Goal: Find specific page/section: Find specific page/section

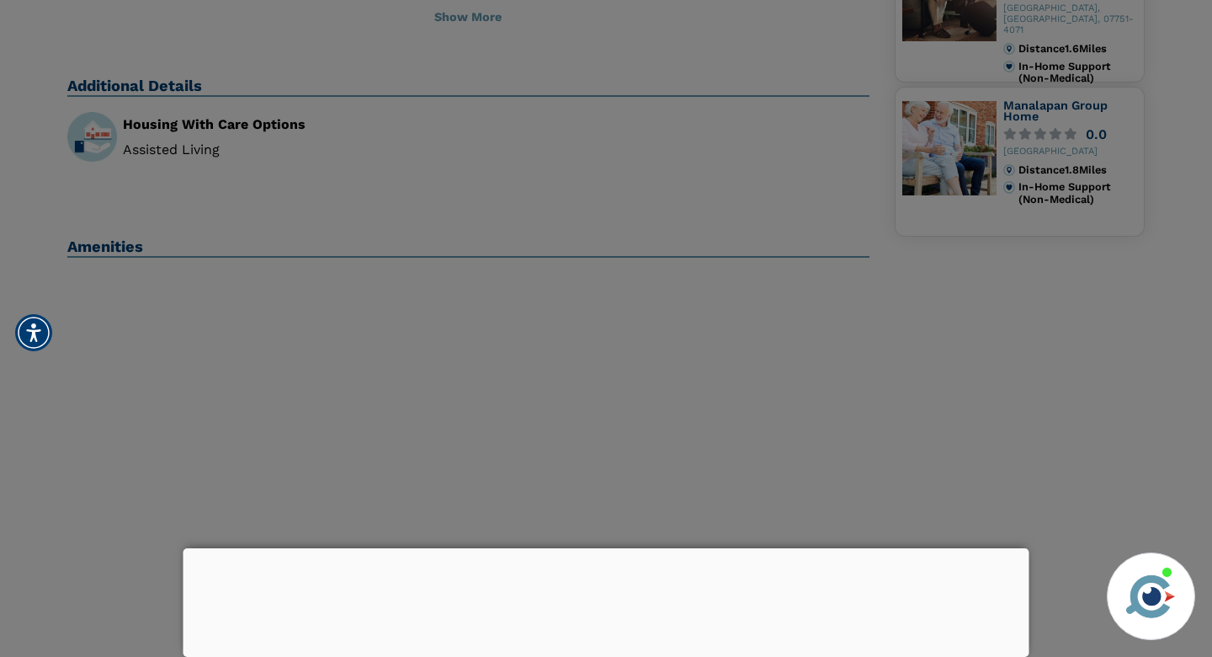
scroll to position [583, 0]
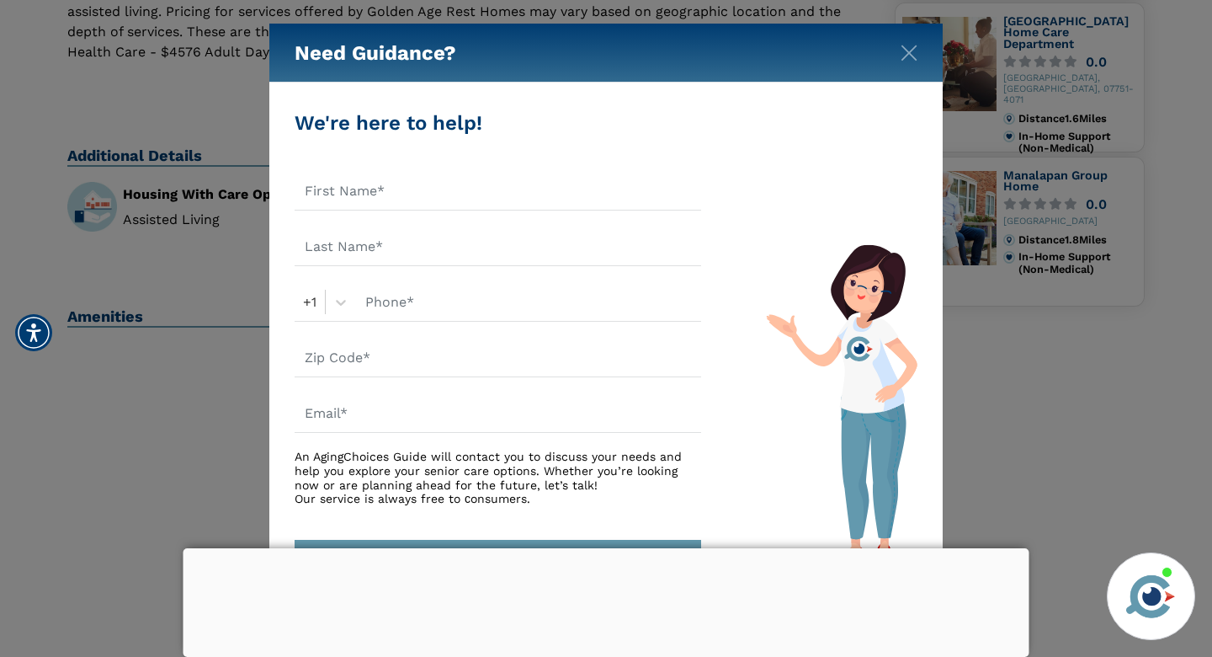
click at [918, 55] on div "Need Guidance?" at bounding box center [605, 53] width 673 height 59
click at [909, 56] on img "Close" at bounding box center [909, 53] width 17 height 17
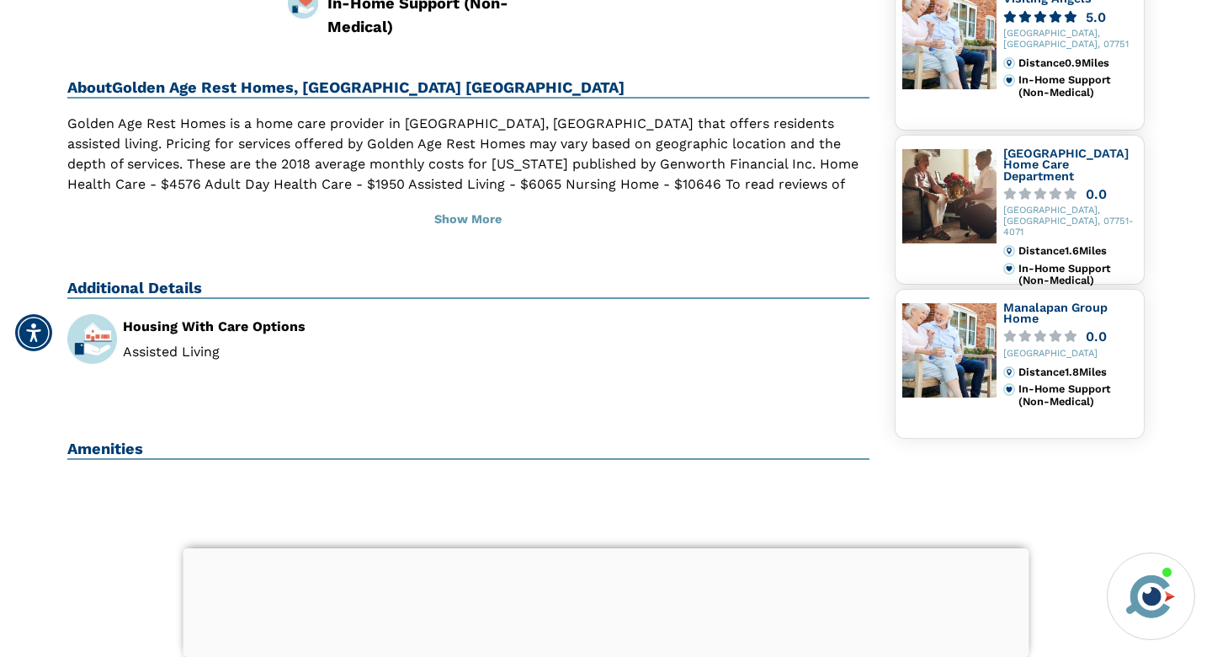
scroll to position [452, 0]
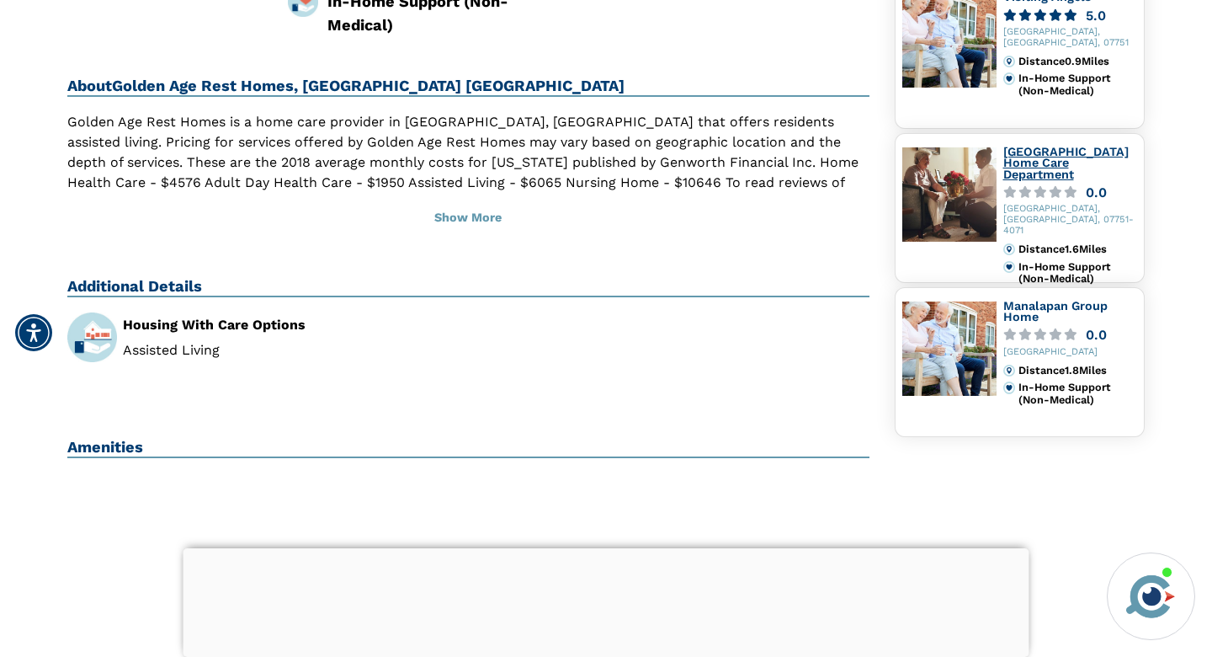
click at [1034, 157] on link "[GEOGRAPHIC_DATA] Home Care Department" at bounding box center [1065, 163] width 125 height 36
